Goal: Task Accomplishment & Management: Use online tool/utility

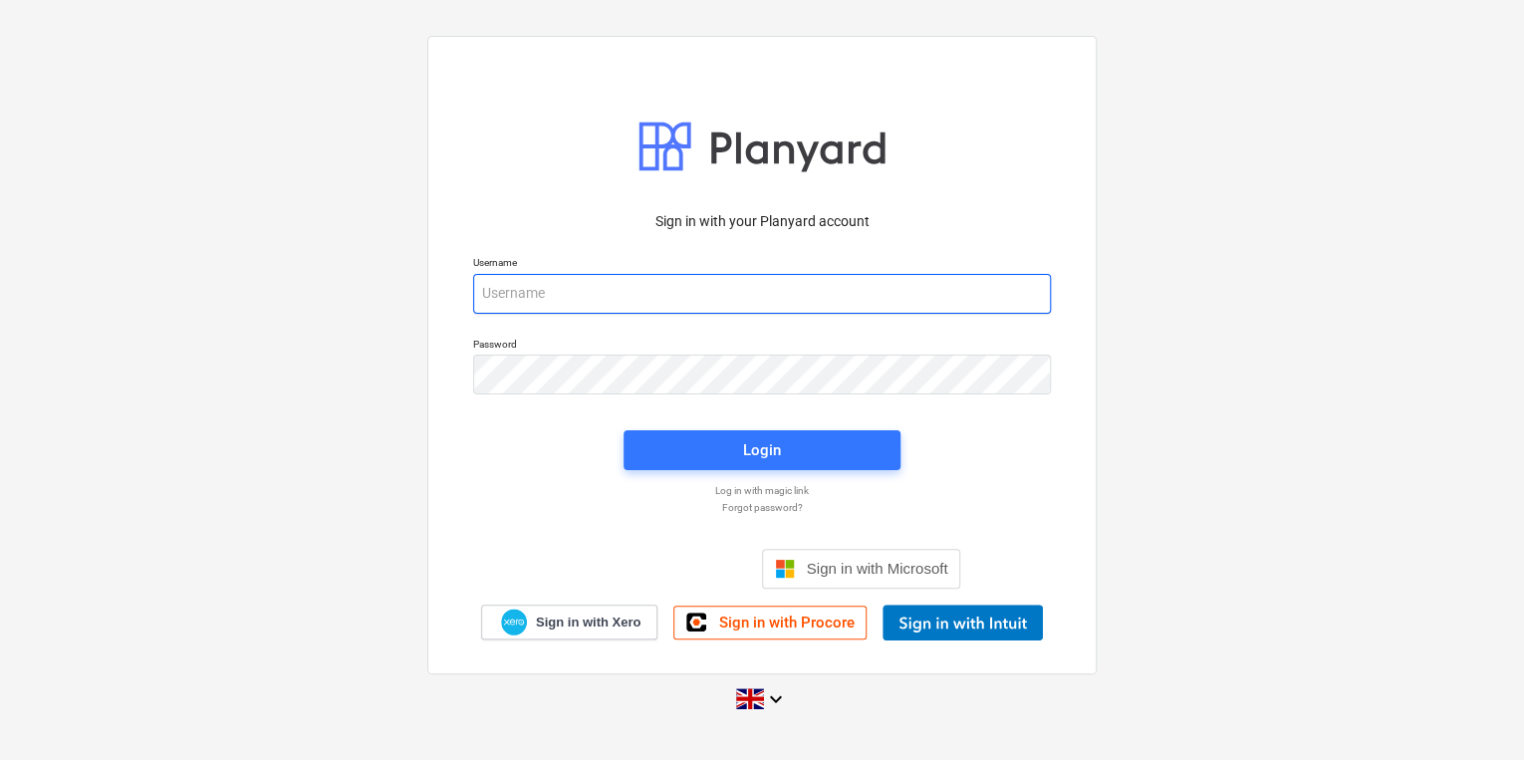
type input "[PERSON_NAME][EMAIL_ADDRESS][PERSON_NAME][DOMAIN_NAME]"
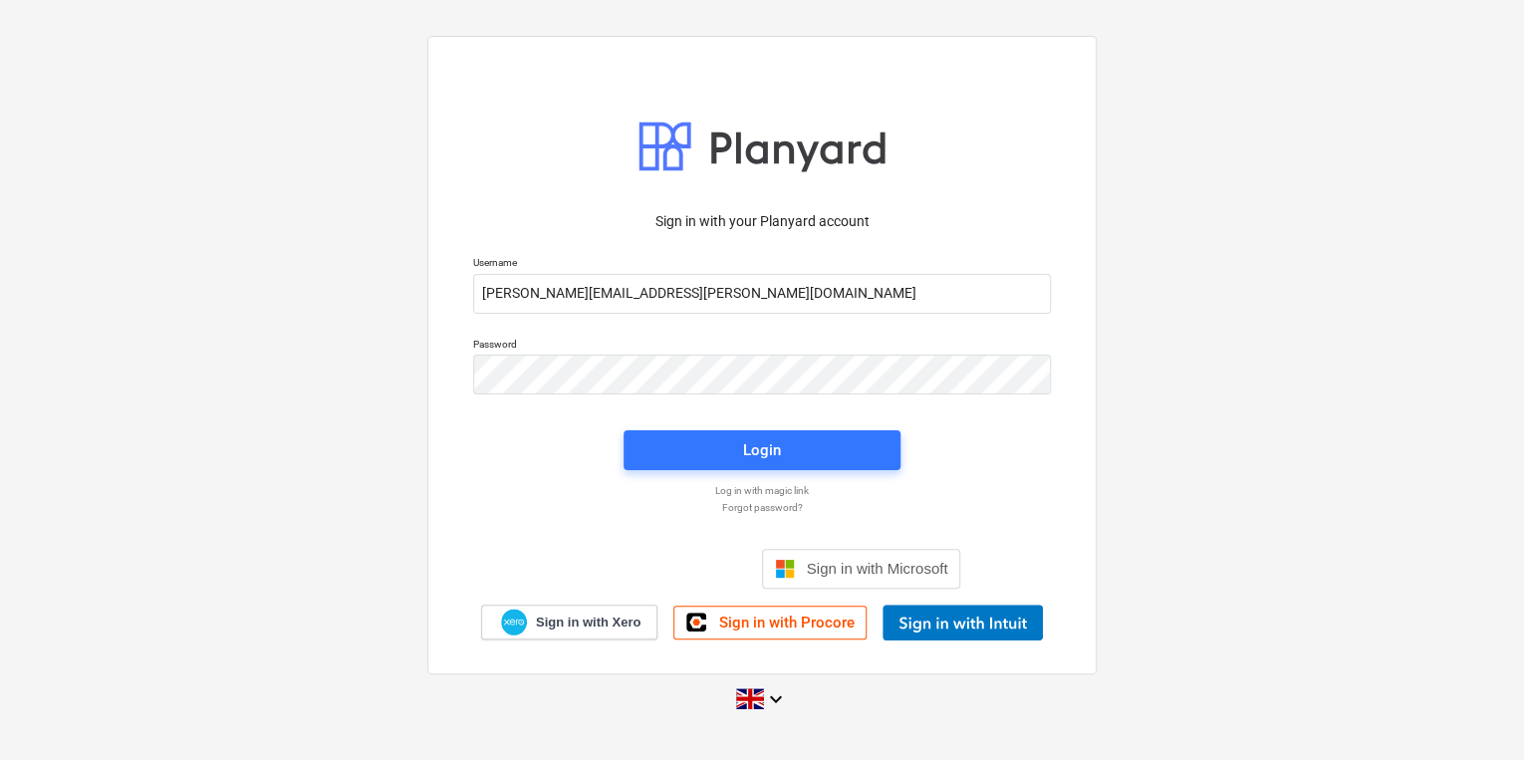
drag, startPoint x: 1257, startPoint y: 471, endPoint x: 1243, endPoint y: 460, distance: 17.7
click at [1257, 472] on div "Sign in with your Planyard account Username [PERSON_NAME][EMAIL_ADDRESS][PERSON…" at bounding box center [762, 379] width 1524 height 719
click at [229, 132] on div "Sign in with your Planyard account Username [PERSON_NAME][EMAIL_ADDRESS][PERSON…" at bounding box center [762, 379] width 1524 height 719
click at [709, 462] on span "Login" at bounding box center [761, 450] width 229 height 26
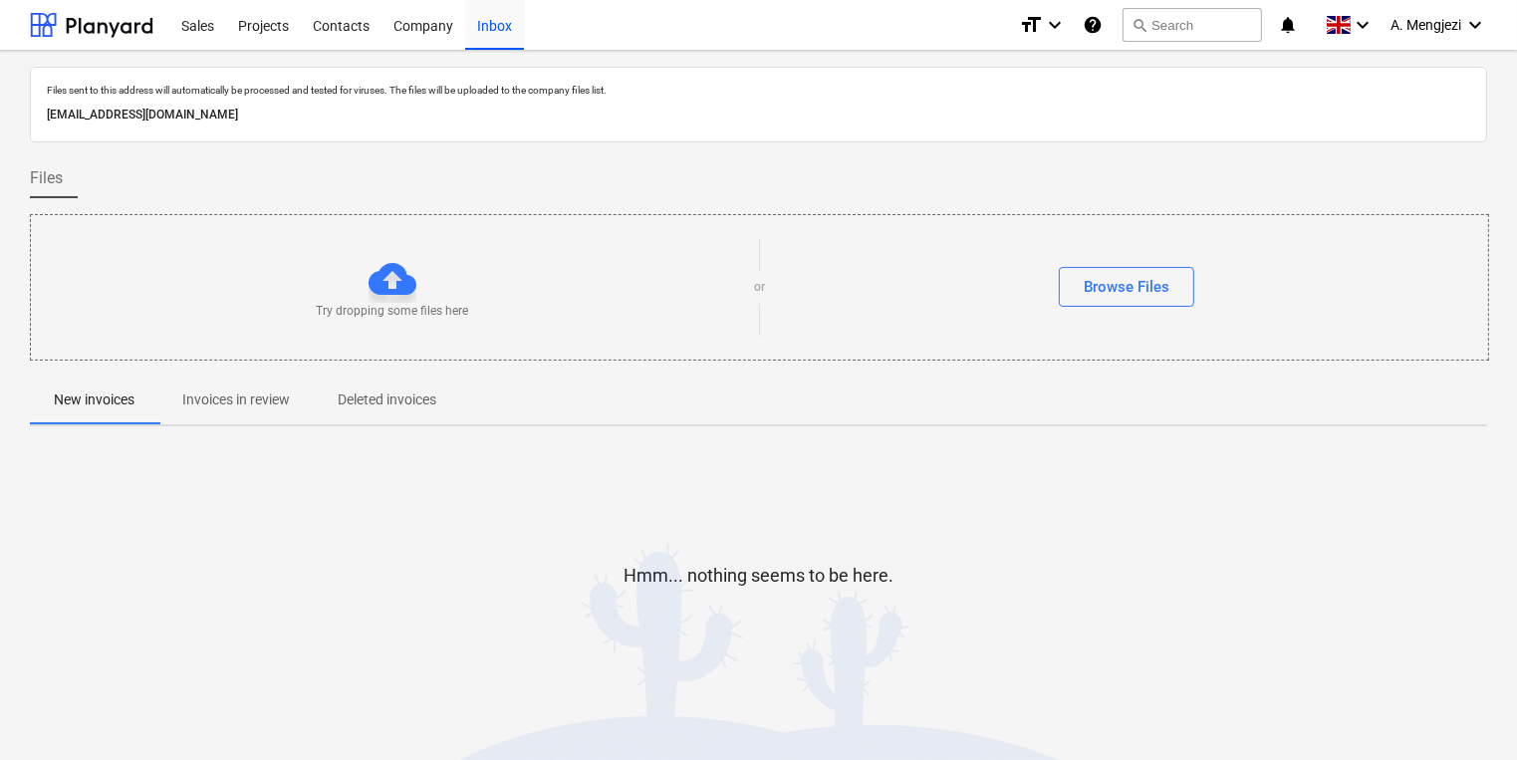
click at [277, 402] on p "Invoices in review" at bounding box center [236, 399] width 108 height 21
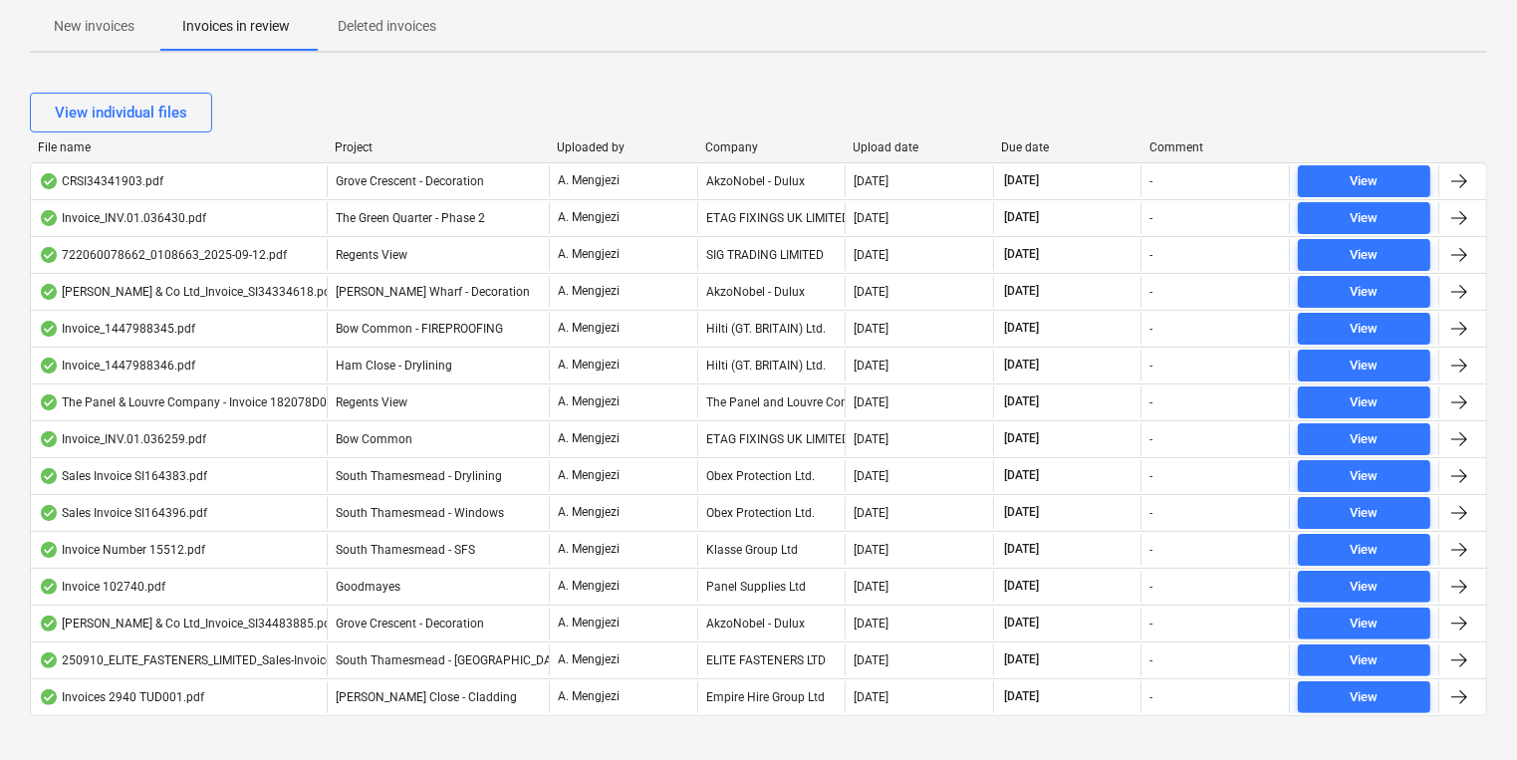
scroll to position [396, 0]
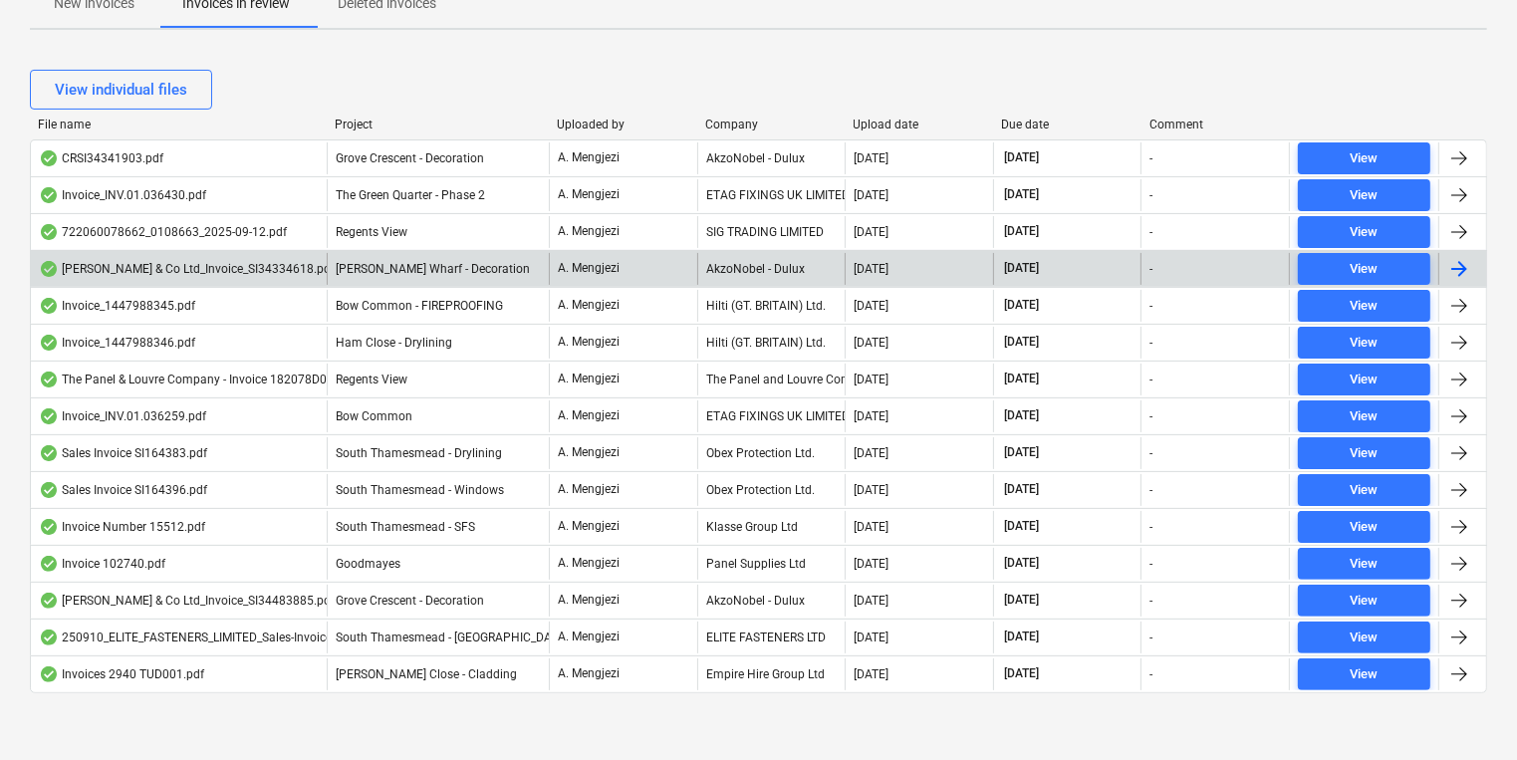
click at [825, 272] on div "AkzoNobel - Dulux" at bounding box center [771, 269] width 148 height 32
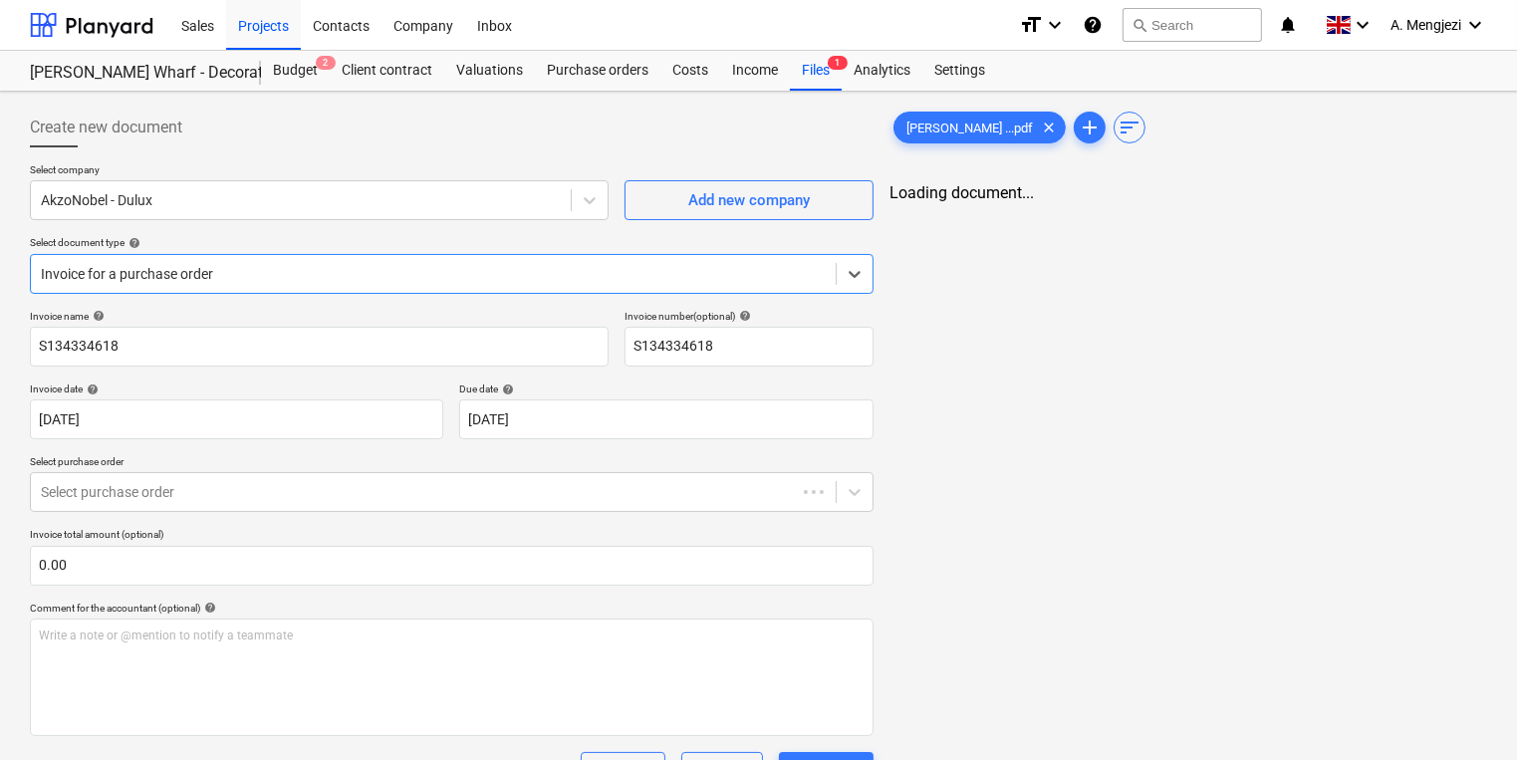
type input "S134334618"
type input "[DATE]"
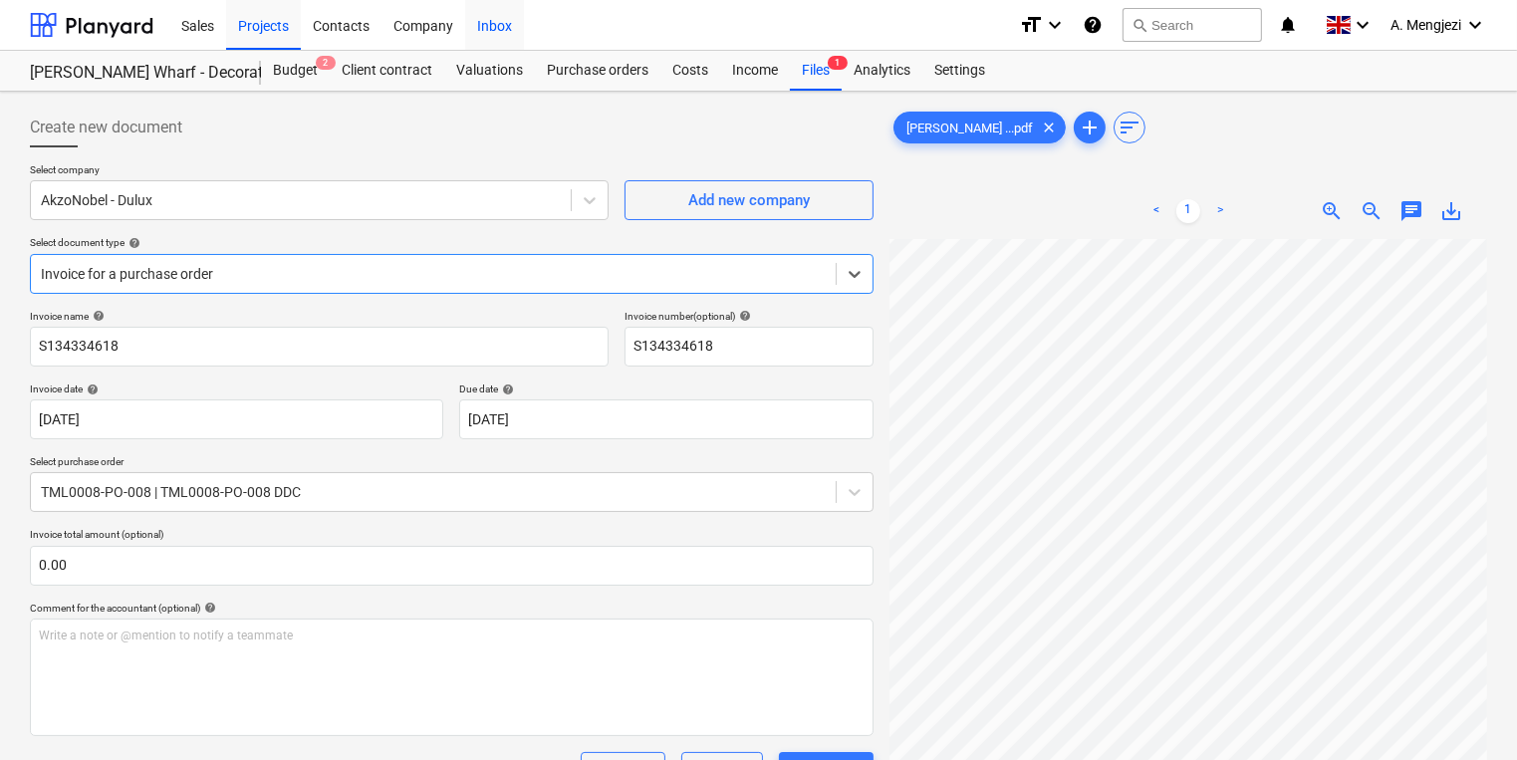
click at [498, 30] on div "Inbox" at bounding box center [494, 24] width 59 height 51
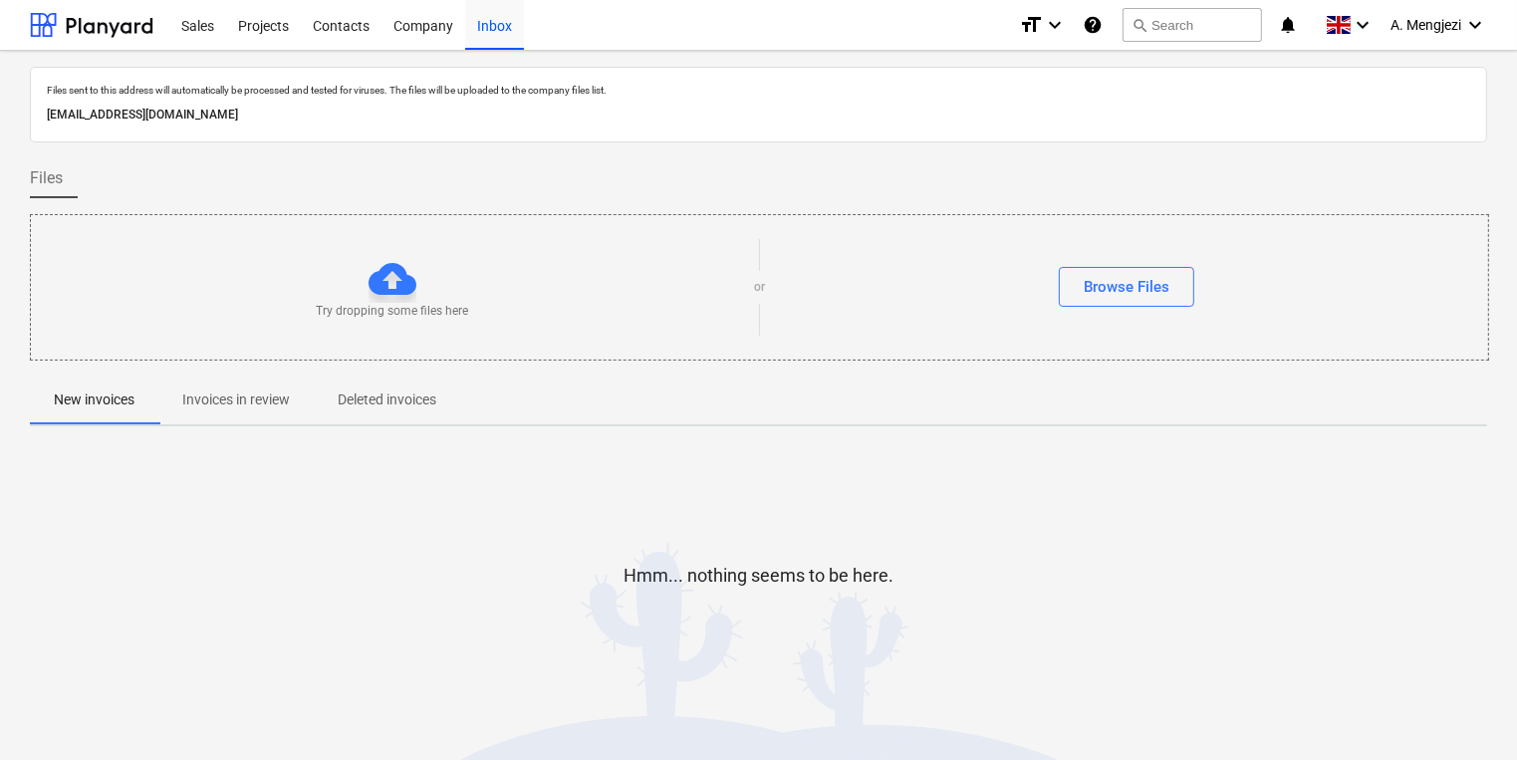
click at [199, 411] on span "Invoices in review" at bounding box center [235, 399] width 155 height 33
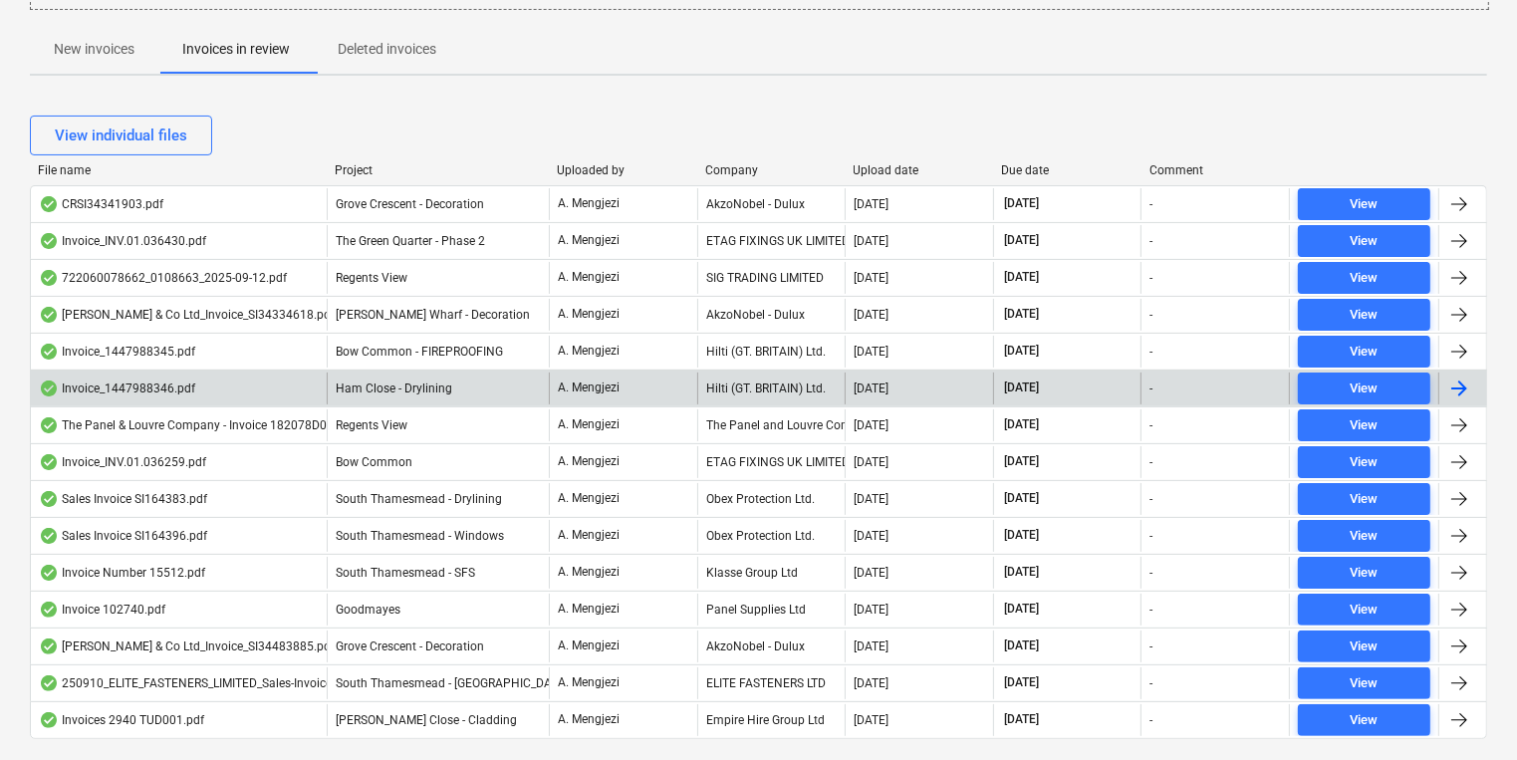
scroll to position [396, 0]
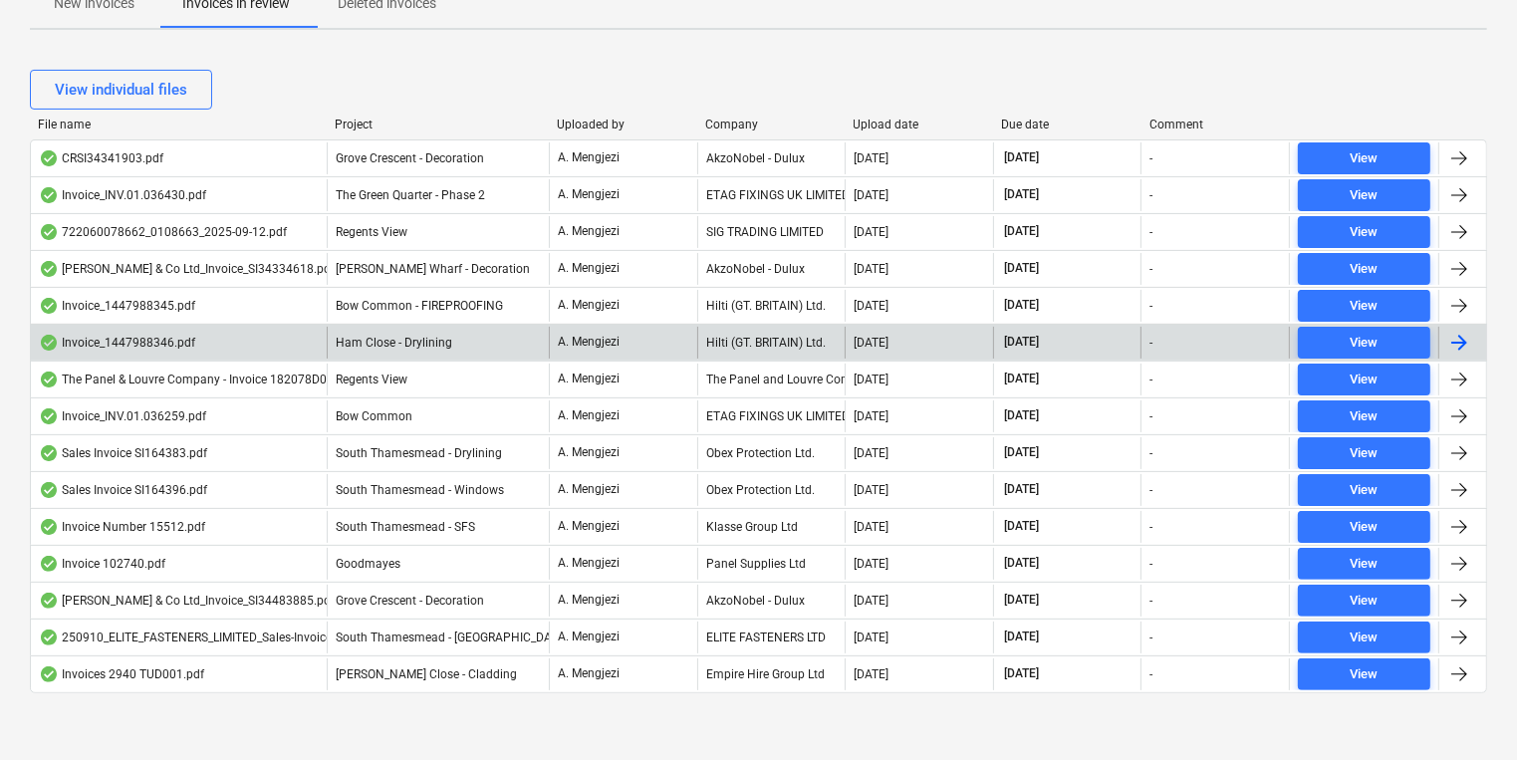
click at [729, 119] on div "Company" at bounding box center [771, 125] width 132 height 14
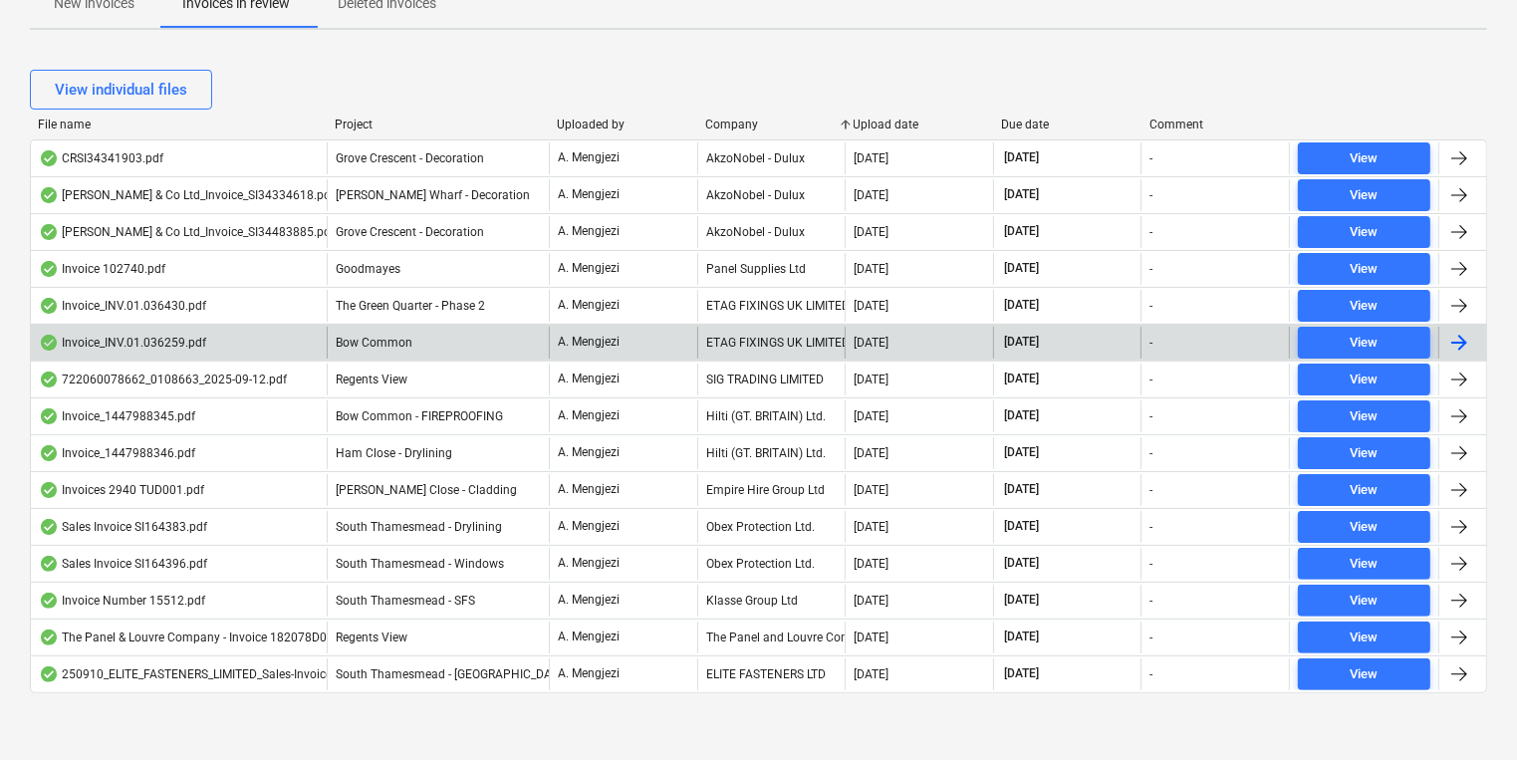
click at [1055, 692] on div "File name Project Uploaded by Company Upload date Due date Comment CRSI34341903…" at bounding box center [758, 410] width 1457 height 584
drag, startPoint x: 1055, startPoint y: 692, endPoint x: 1056, endPoint y: 735, distance: 42.8
click at [1056, 735] on div "Files sent to this address will automatically be processed and tested for virus…" at bounding box center [758, 209] width 1517 height 1110
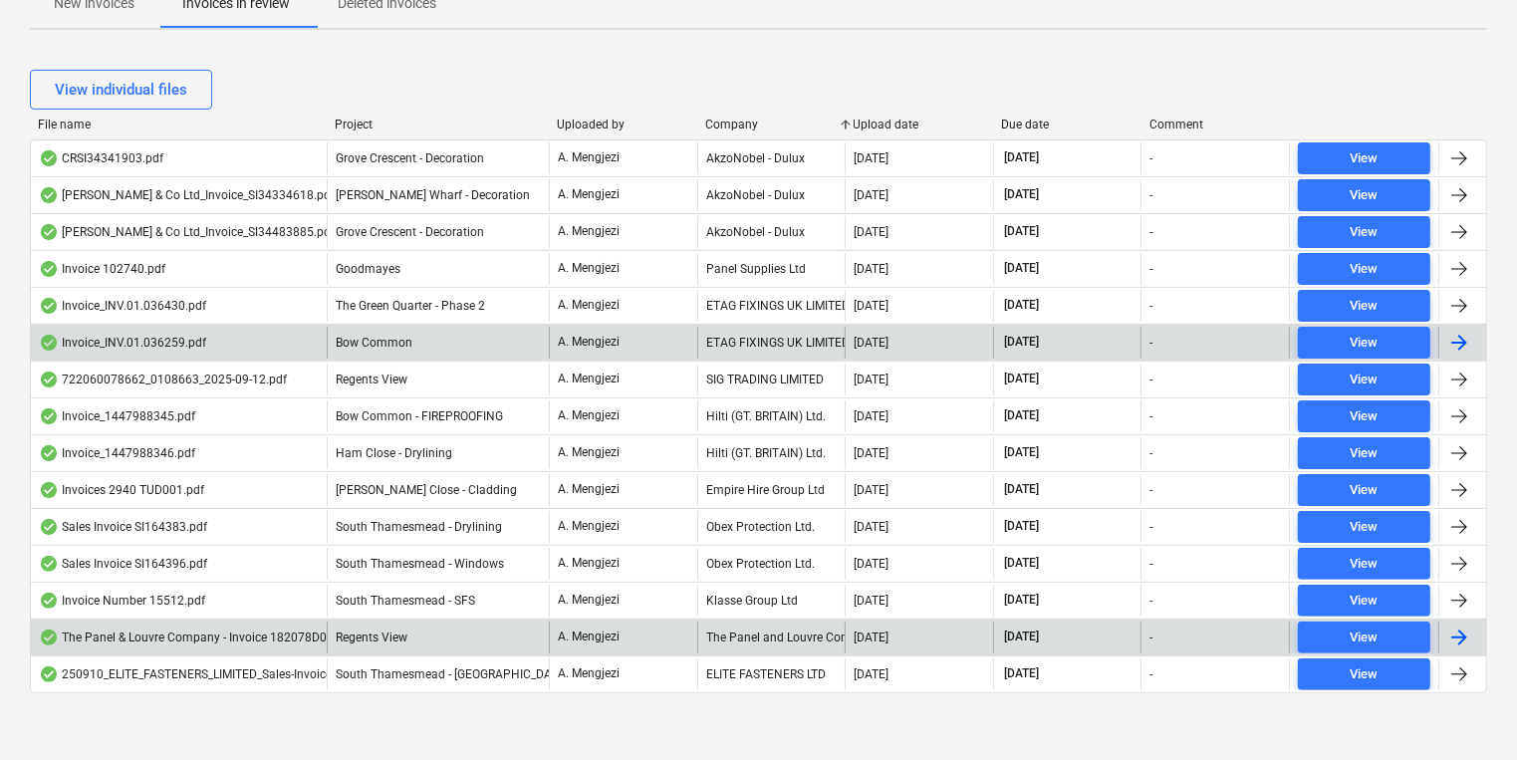
click at [826, 637] on div "The Panel and Louvre Company Ltd t/a Palco Specialist Building Products" at bounding box center [771, 637] width 148 height 32
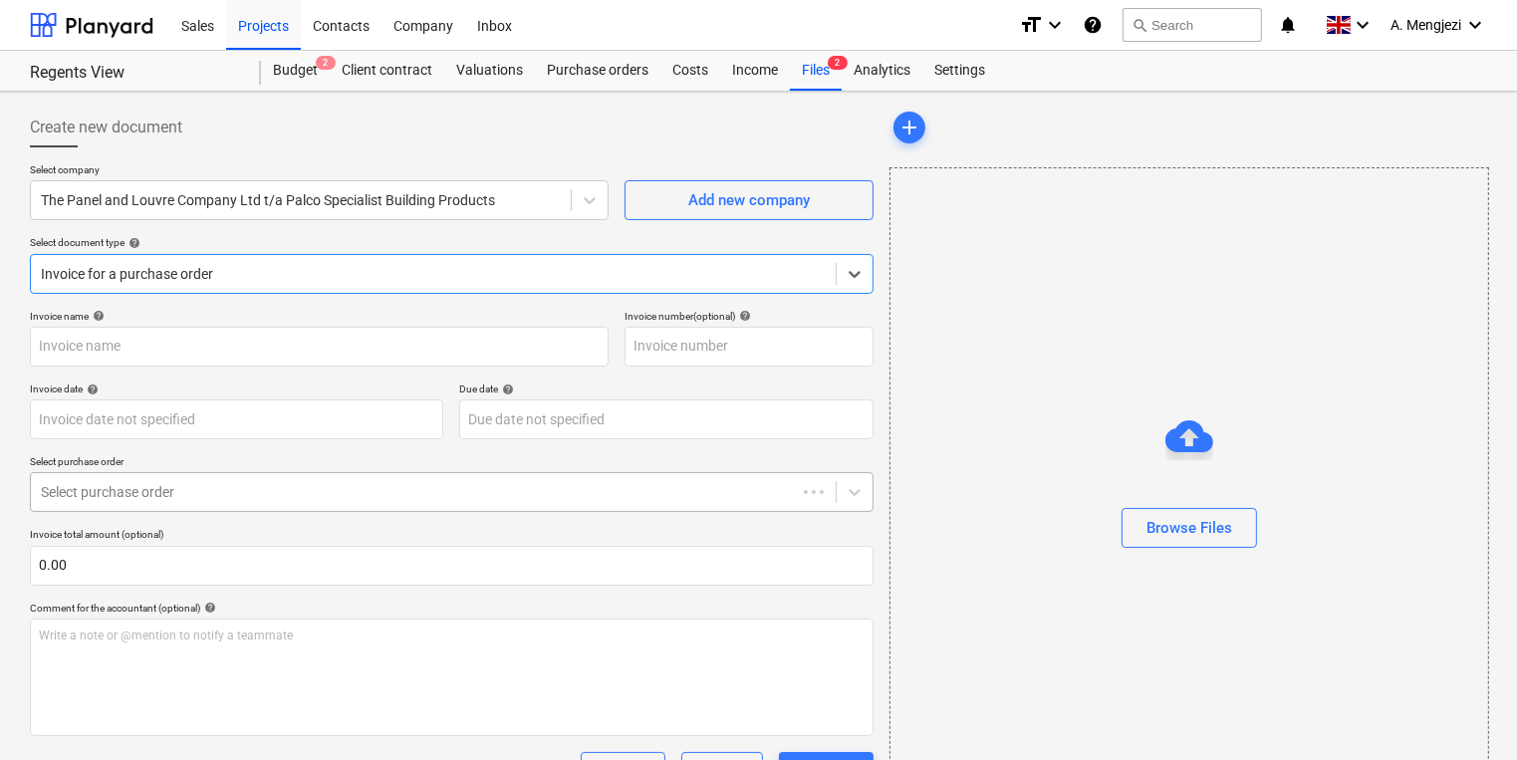
type input "182078D01"
type input "[DATE]"
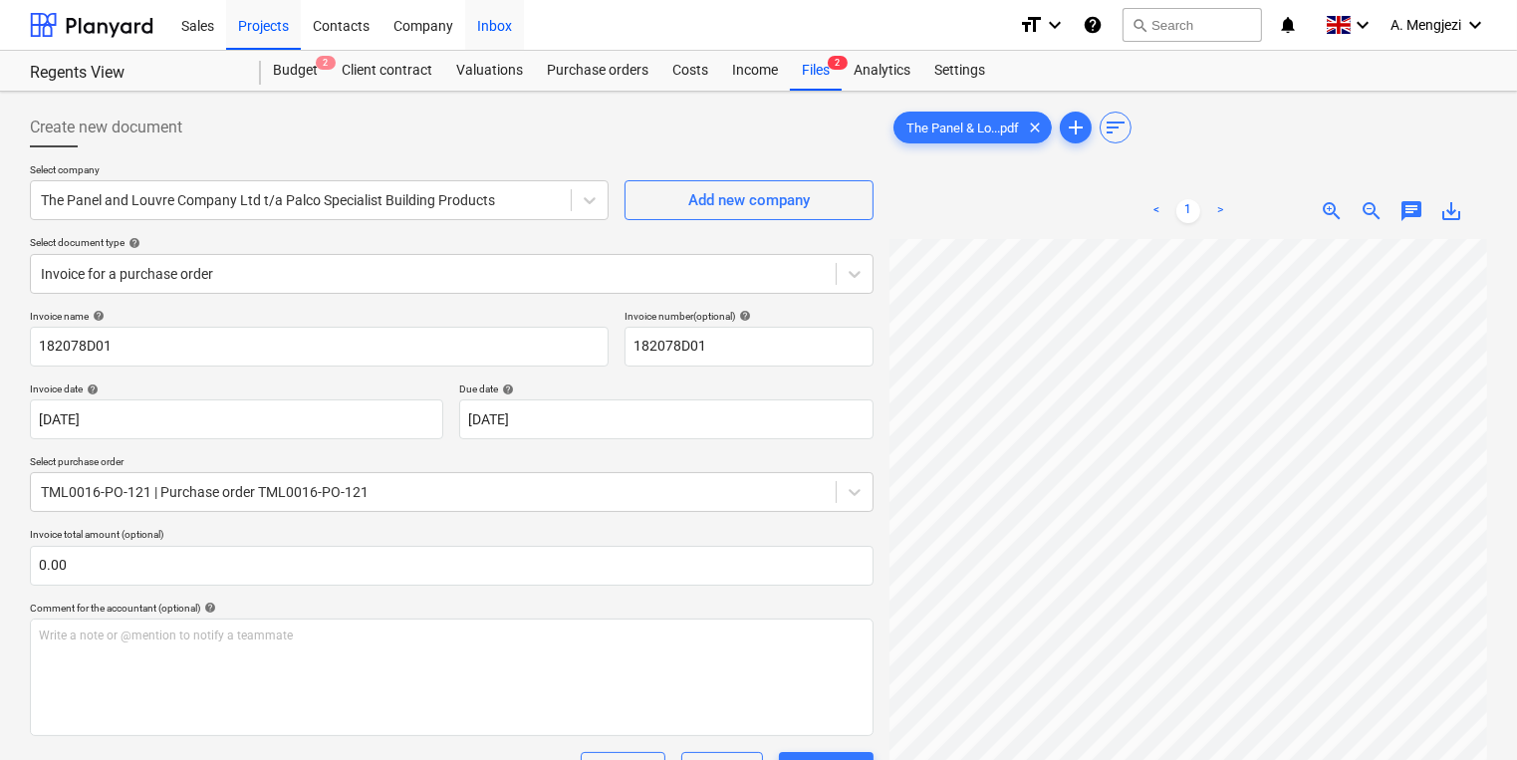
click at [478, 32] on div "Inbox" at bounding box center [494, 24] width 59 height 51
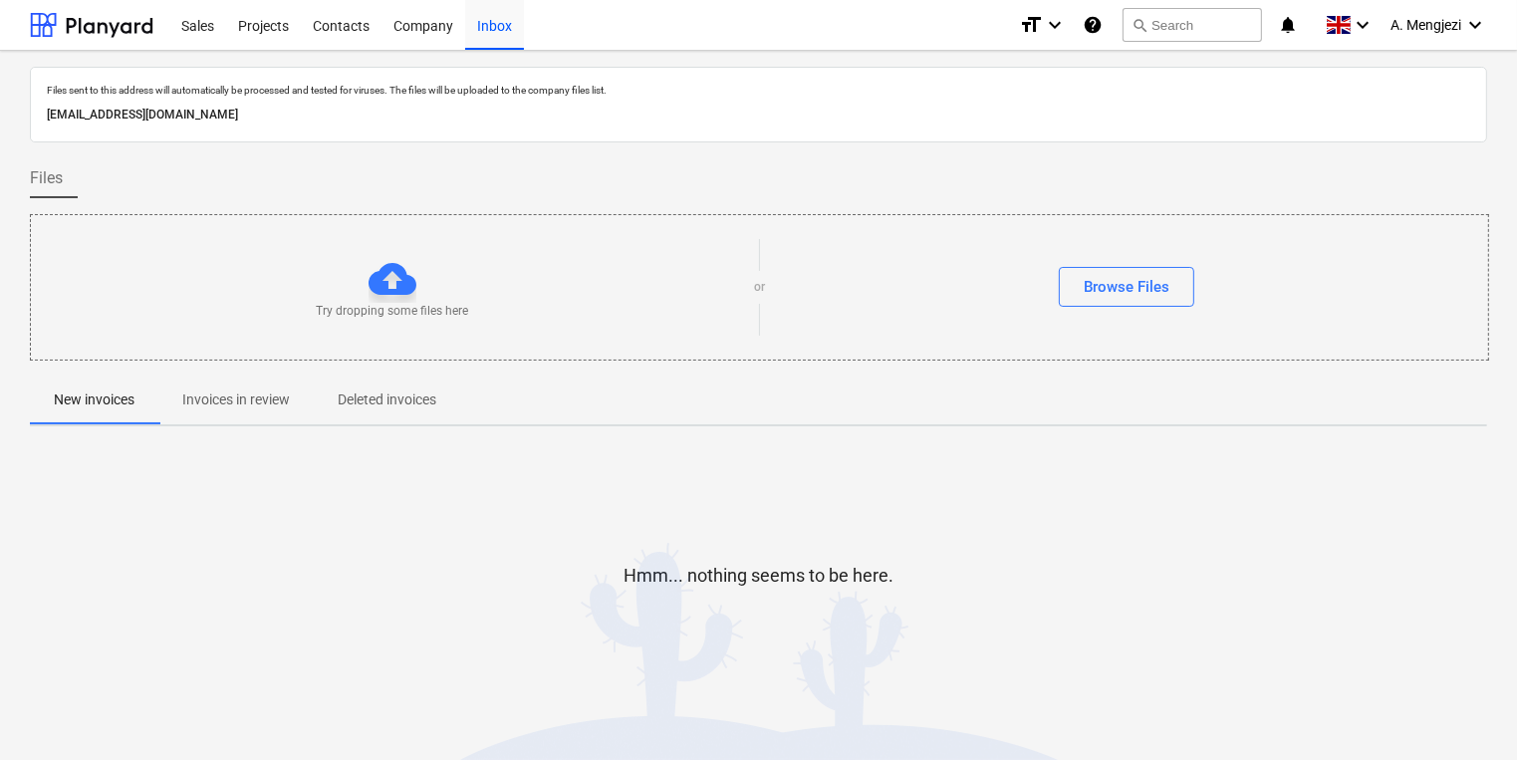
click at [231, 376] on button "Invoices in review" at bounding box center [235, 400] width 155 height 48
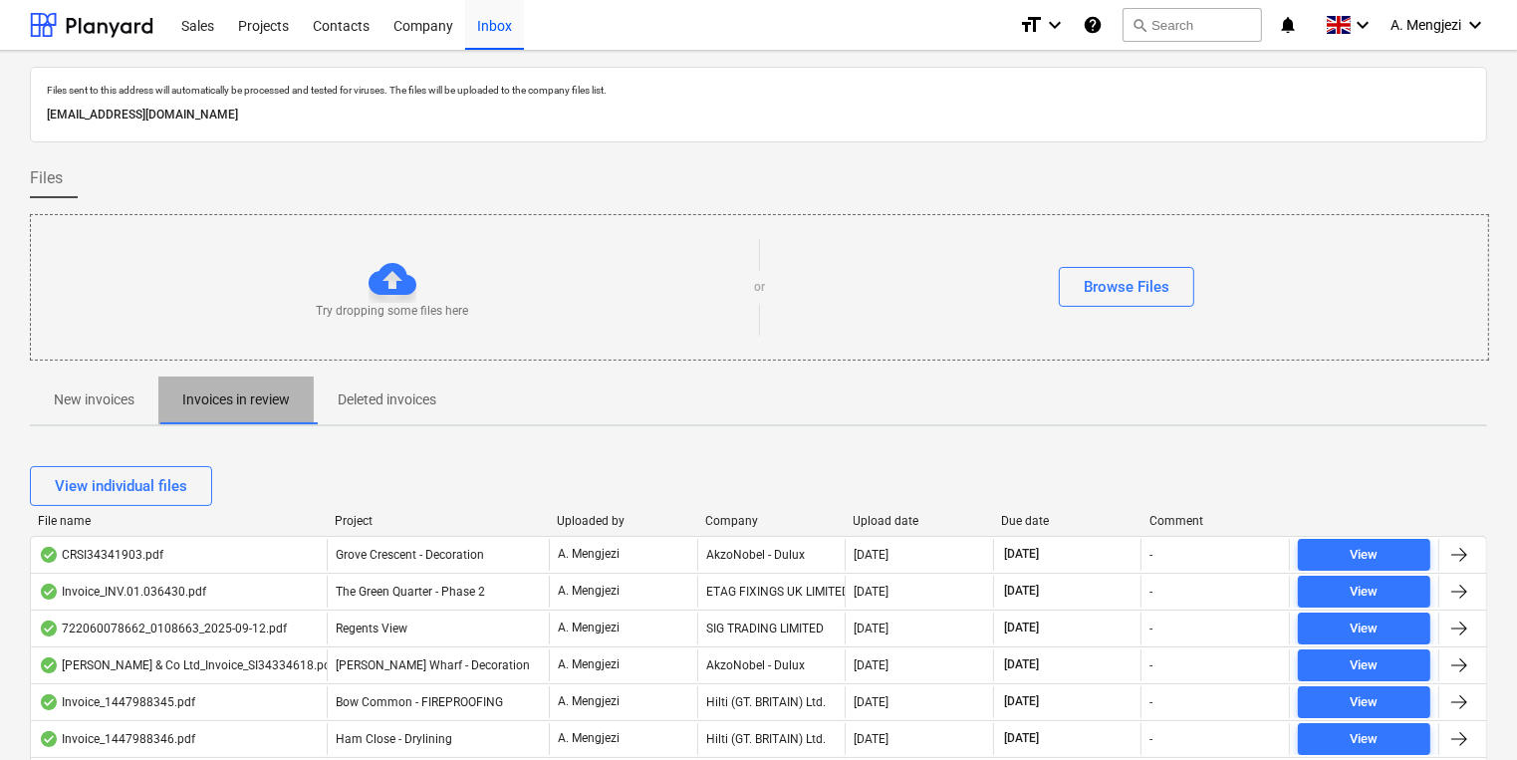
click at [231, 385] on span "Invoices in review" at bounding box center [235, 399] width 155 height 33
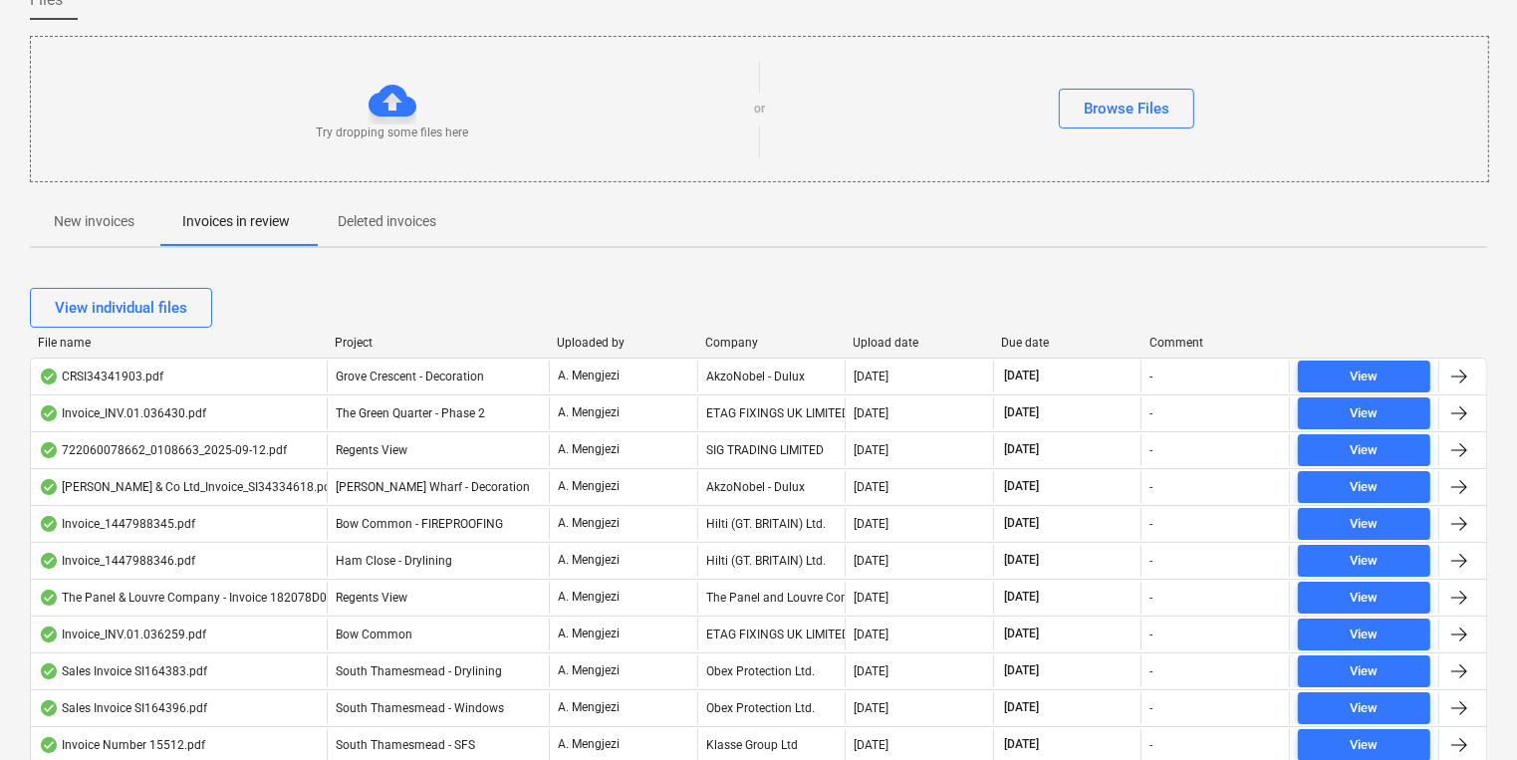
scroll to position [396, 0]
